Goal: Transaction & Acquisition: Book appointment/travel/reservation

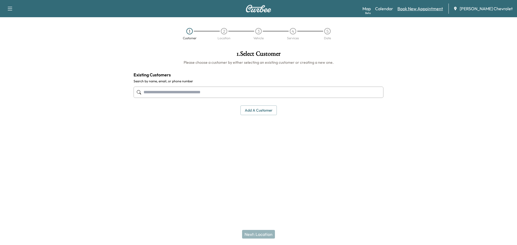
click at [435, 8] on link "Book New Appointment" at bounding box center [420, 8] width 46 height 6
click at [426, 6] on link "Book New Appointment" at bounding box center [420, 8] width 46 height 6
click at [424, 7] on link "Book New Appointment" at bounding box center [420, 8] width 46 height 6
click at [392, 6] on link "Calendar" at bounding box center [384, 8] width 18 height 6
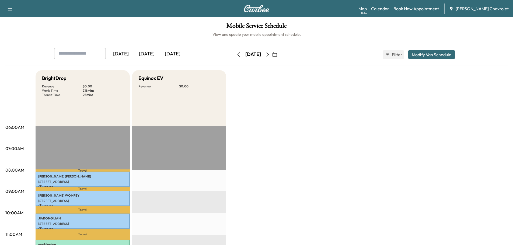
click at [272, 55] on button "button" at bounding box center [267, 54] width 9 height 9
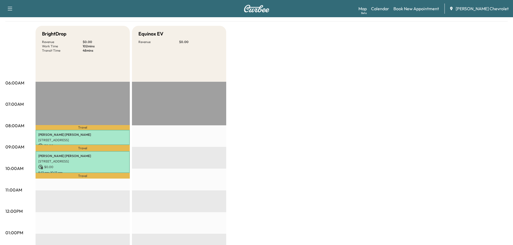
scroll to position [63, 0]
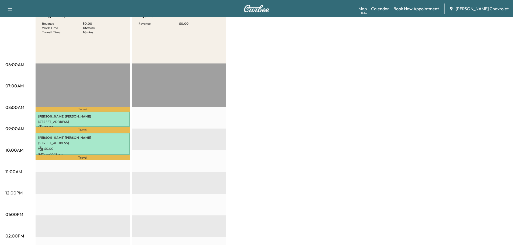
click at [343, 214] on div "BrightDrop Revenue $ 0.00 Work Time 102 mins Transit Time 48 mins Travel [PERSO…" at bounding box center [272, 210] width 472 height 404
click at [426, 149] on div "BrightDrop Revenue $ 0.00 Work Time 102 mins Transit Time 48 mins Travel [PERSO…" at bounding box center [272, 210] width 472 height 404
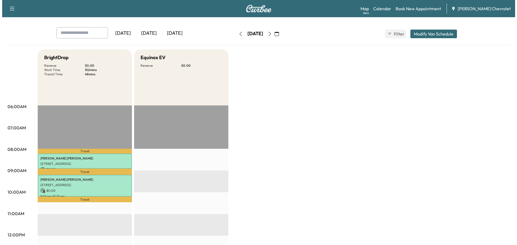
scroll to position [0, 0]
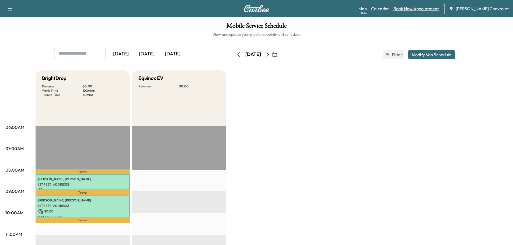
click at [416, 7] on link "Book New Appointment" at bounding box center [416, 8] width 46 height 6
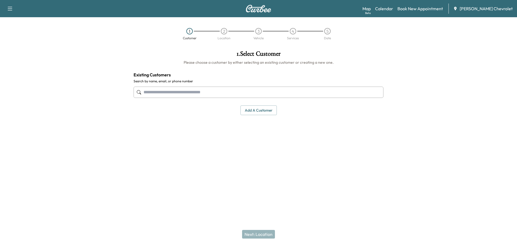
click at [196, 92] on input "text" at bounding box center [259, 92] width 250 height 11
paste input "**********"
type input "**********"
click at [201, 92] on input "**********" at bounding box center [259, 92] width 250 height 11
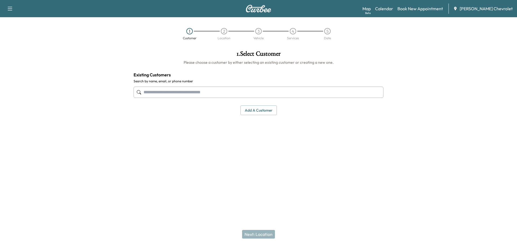
click at [168, 92] on input "text" at bounding box center [259, 92] width 250 height 11
click at [168, 94] on input "text" at bounding box center [259, 92] width 250 height 11
type input "**********"
drag, startPoint x: 166, startPoint y: 106, endPoint x: 191, endPoint y: 97, distance: 26.6
click at [167, 105] on div "1 . Select Customer Please choose a customer by either selecting an existing cu…" at bounding box center [258, 82] width 259 height 73
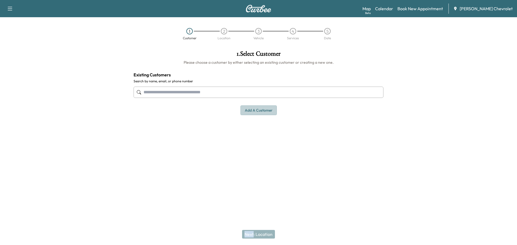
click at [258, 110] on button "Add a customer" at bounding box center [258, 111] width 36 height 10
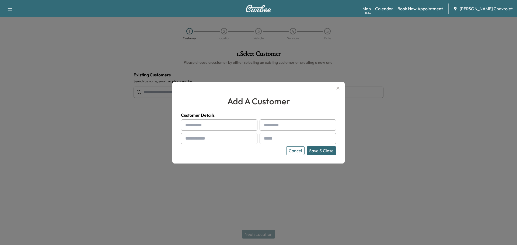
click at [213, 121] on input "text" at bounding box center [219, 125] width 76 height 11
click at [213, 122] on input "text" at bounding box center [219, 125] width 76 height 11
click at [201, 119] on div "Customer Details Cancel Save & Close" at bounding box center [258, 133] width 155 height 43
click at [200, 122] on input "text" at bounding box center [219, 125] width 76 height 11
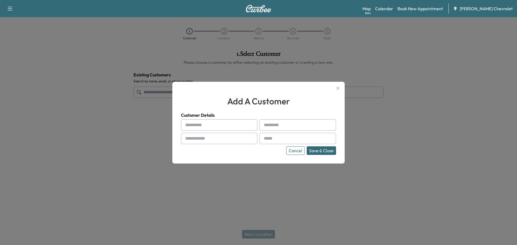
paste input "****"
type input "****"
click at [276, 128] on input "text" at bounding box center [298, 125] width 76 height 11
click at [283, 130] on input "text" at bounding box center [298, 125] width 76 height 11
click at [283, 127] on input "text" at bounding box center [298, 125] width 76 height 11
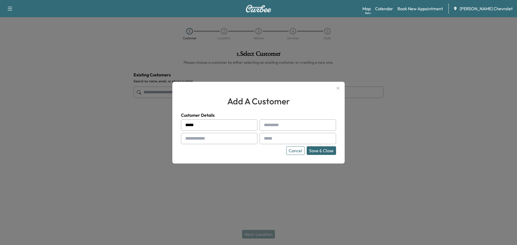
paste input "**********"
type input "**********"
click at [233, 134] on input "text" at bounding box center [219, 138] width 76 height 11
type input "**********"
click at [288, 139] on input "text" at bounding box center [298, 138] width 76 height 11
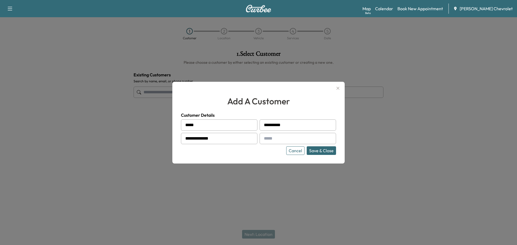
click at [279, 137] on input "text" at bounding box center [298, 138] width 76 height 11
paste input "**********"
type input "**********"
click at [315, 151] on button "Save & Close" at bounding box center [321, 150] width 29 height 9
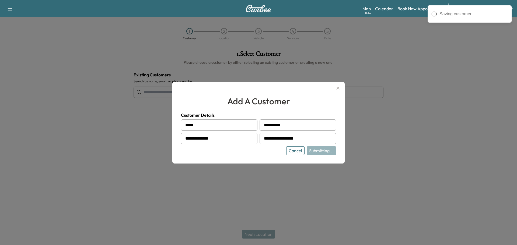
type input "**********"
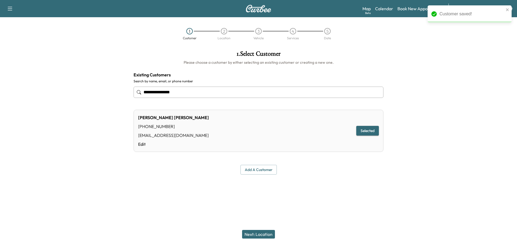
click at [212, 128] on div "[PERSON_NAME] [PHONE_NUMBER] [EMAIL_ADDRESS][DOMAIN_NAME] Edit Selected" at bounding box center [259, 131] width 250 height 42
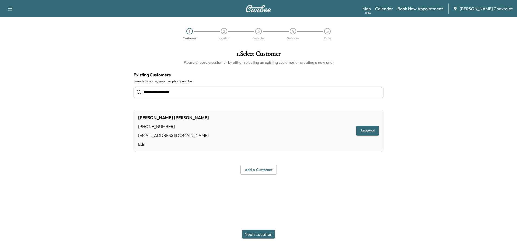
click at [368, 131] on button "Selected" at bounding box center [367, 131] width 23 height 10
click at [254, 234] on button "Next: Location" at bounding box center [258, 234] width 33 height 9
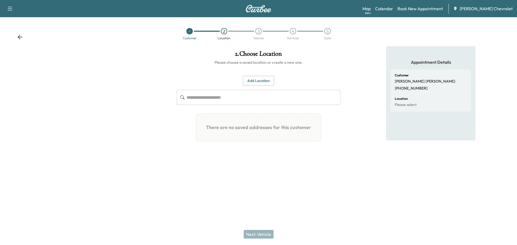
click at [270, 82] on button "Add Location" at bounding box center [258, 81] width 31 height 10
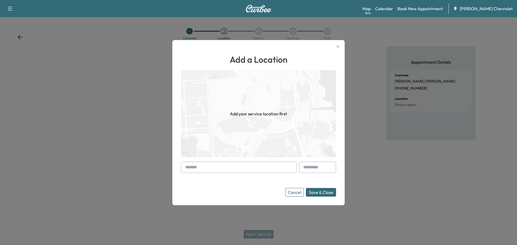
click at [217, 170] on input "text" at bounding box center [239, 167] width 116 height 11
click at [217, 169] on input "text" at bounding box center [239, 167] width 116 height 11
paste input "**********"
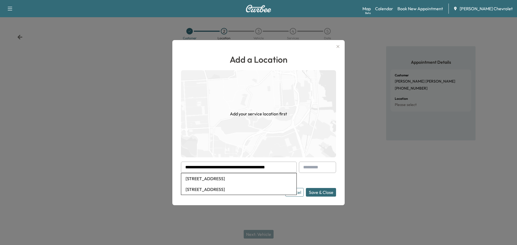
click at [277, 183] on li "[STREET_ADDRESS]" at bounding box center [238, 178] width 115 height 11
type input "**********"
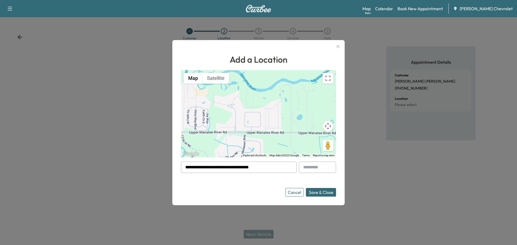
click at [324, 193] on button "Save & Close" at bounding box center [321, 192] width 30 height 9
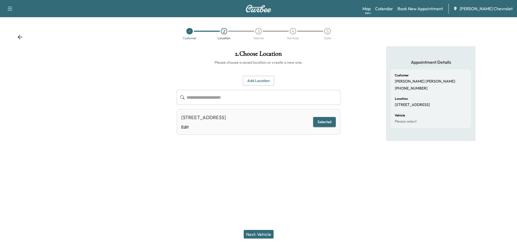
click at [317, 120] on button "Selected" at bounding box center [324, 122] width 23 height 10
click at [263, 232] on button "Next: Vehicle" at bounding box center [259, 234] width 30 height 9
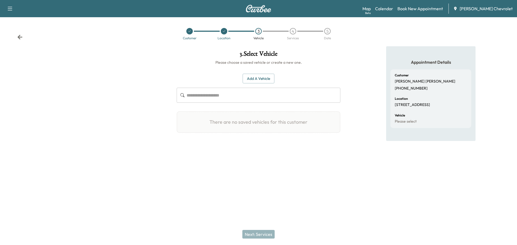
click at [254, 84] on div "Add a Vehicle ​" at bounding box center [259, 88] width 164 height 29
drag, startPoint x: 257, startPoint y: 76, endPoint x: 257, endPoint y: 79, distance: 2.7
click at [258, 76] on button "Add a Vehicle" at bounding box center [259, 79] width 32 height 10
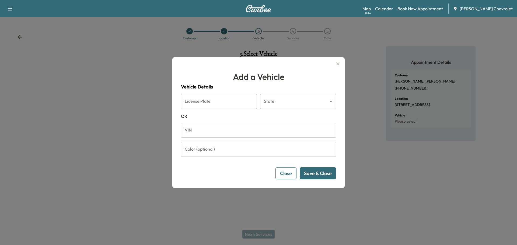
click at [205, 131] on input "VIN" at bounding box center [258, 130] width 155 height 15
paste input "**********"
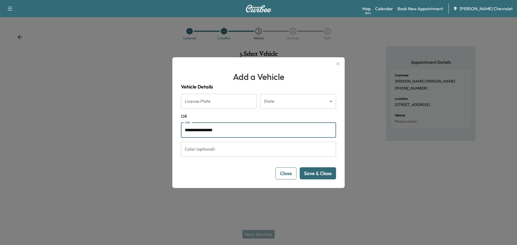
type input "**********"
click at [330, 173] on button "Save & Close" at bounding box center [318, 174] width 36 height 12
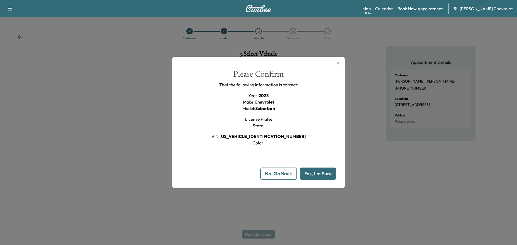
click at [331, 177] on button "Yes, I'm Sure" at bounding box center [318, 174] width 36 height 12
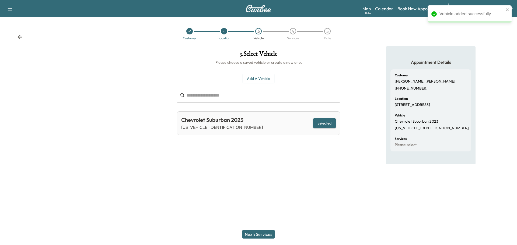
click at [334, 125] on div "Chevrolet Suburban 2023 [US_VEHICLE_IDENTIFICATION_NUMBER] Selected" at bounding box center [259, 123] width 164 height 24
click at [333, 125] on button "Selected" at bounding box center [324, 123] width 23 height 10
click at [260, 233] on button "Next: Services" at bounding box center [258, 234] width 32 height 9
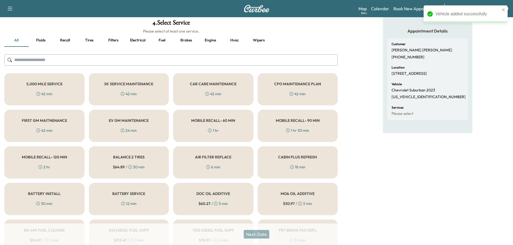
scroll to position [63, 0]
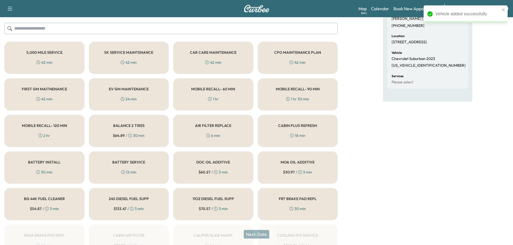
click at [231, 93] on div "MOBILE RECALL- 60 MIN 1 hr" at bounding box center [213, 94] width 80 height 32
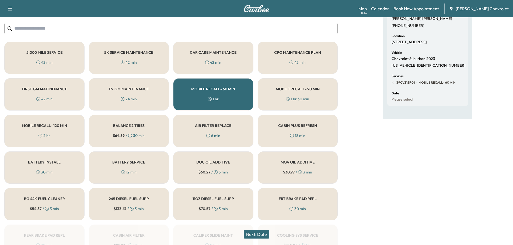
click at [285, 98] on div "MOBILE RECALL- 90 MIN 1 hr 30 min" at bounding box center [298, 94] width 80 height 32
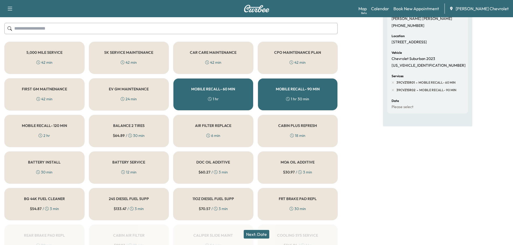
click at [238, 60] on div "CAR CARE MAINTENANCE 42 min" at bounding box center [213, 58] width 80 height 32
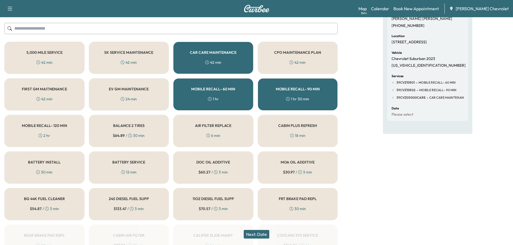
click at [262, 236] on button "Next: Date" at bounding box center [257, 234] width 26 height 9
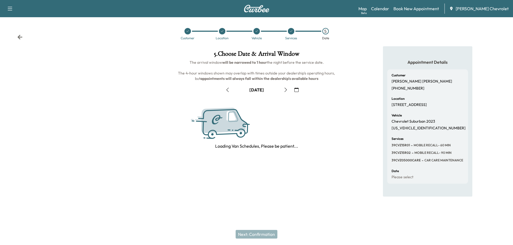
scroll to position [0, 0]
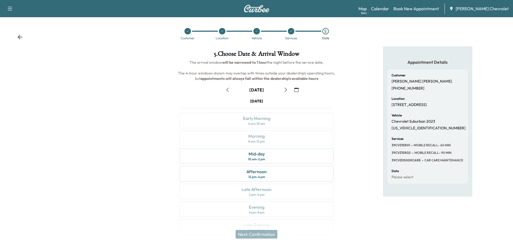
drag, startPoint x: 291, startPoint y: 90, endPoint x: 284, endPoint y: 89, distance: 6.3
click at [290, 90] on div "[DATE]" at bounding box center [256, 90] width 162 height 9
click at [284, 89] on icon "button" at bounding box center [286, 90] width 4 height 4
click at [284, 89] on button "button" at bounding box center [287, 90] width 9 height 9
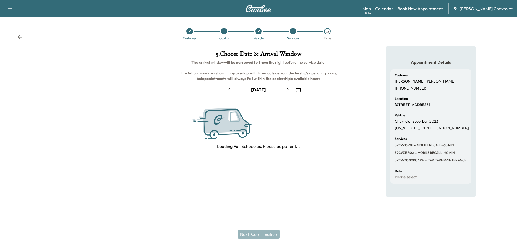
click at [284, 89] on button "button" at bounding box center [287, 90] width 9 height 9
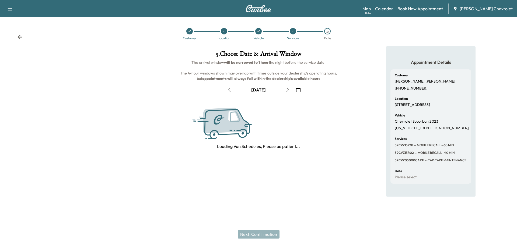
click at [284, 89] on button "button" at bounding box center [287, 90] width 9 height 9
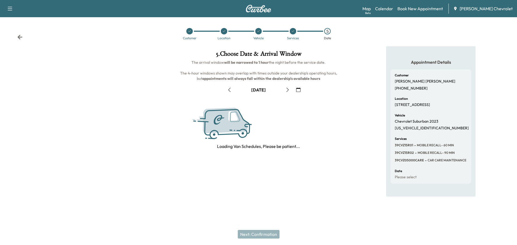
click at [284, 89] on button "button" at bounding box center [287, 90] width 9 height 9
click at [285, 89] on button "button" at bounding box center [287, 90] width 9 height 9
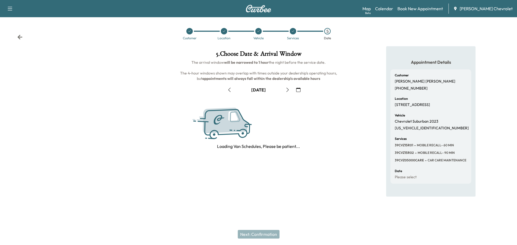
click at [285, 89] on button "button" at bounding box center [287, 90] width 9 height 9
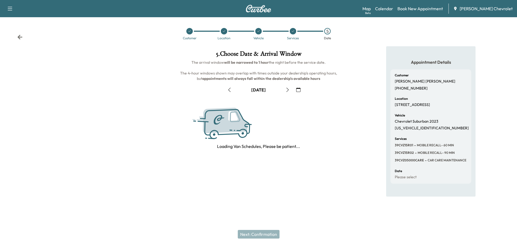
click at [285, 89] on button "button" at bounding box center [287, 90] width 9 height 9
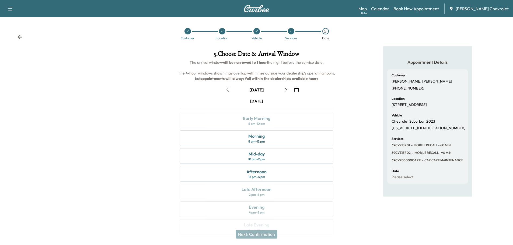
click at [291, 88] on div "[DATE]" at bounding box center [256, 90] width 162 height 9
click at [289, 89] on button "button" at bounding box center [285, 90] width 9 height 9
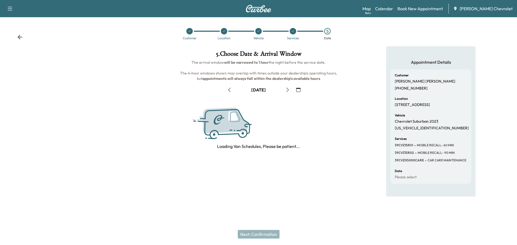
click at [287, 89] on icon "button" at bounding box center [287, 90] width 4 height 4
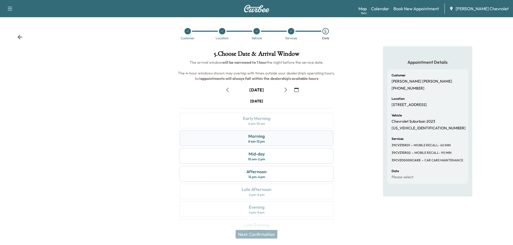
click at [257, 139] on div "Morning" at bounding box center [256, 136] width 16 height 6
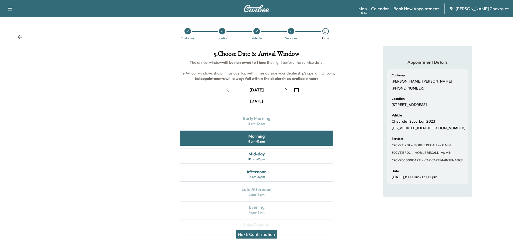
click at [264, 235] on button "Next: Confirmation" at bounding box center [257, 234] width 42 height 9
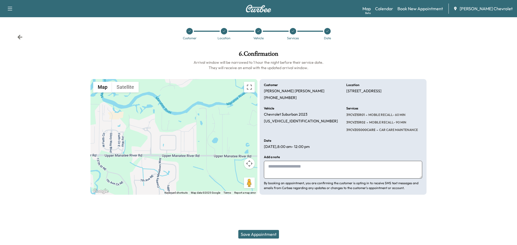
click at [358, 169] on textarea at bounding box center [343, 170] width 158 height 18
type textarea "**********"
click at [260, 234] on button "Save Appointment" at bounding box center [258, 234] width 41 height 9
